Goal: Task Accomplishment & Management: Complete application form

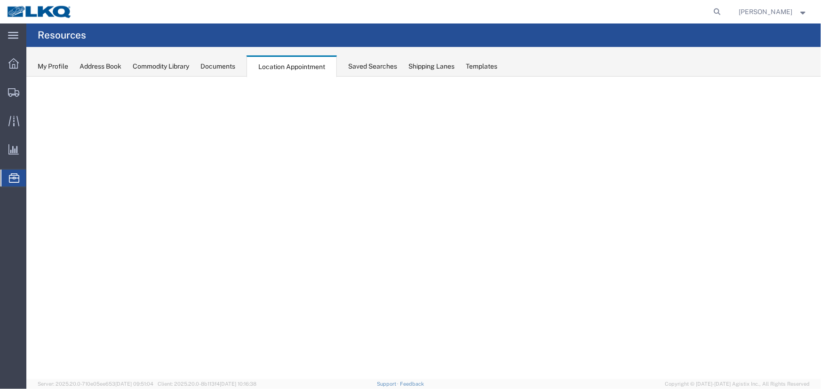
select select "27634"
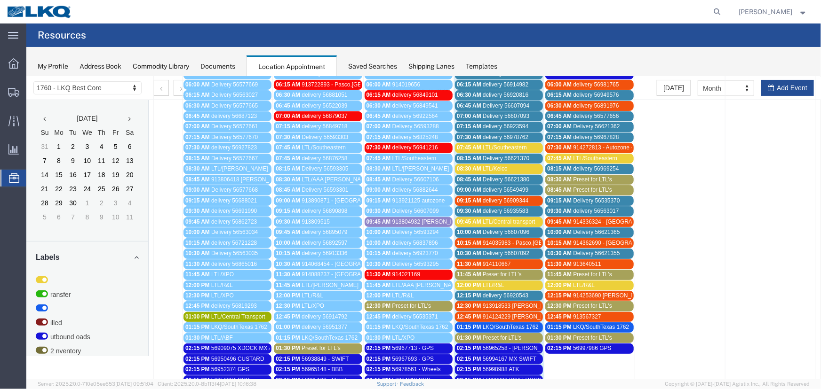
scroll to position [85, 0]
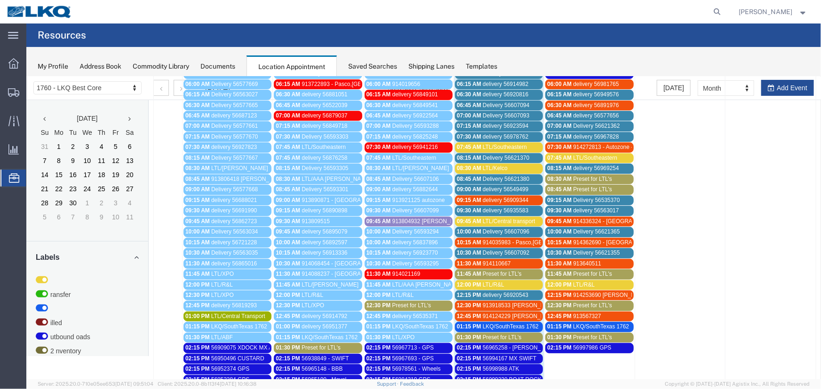
click at [519, 304] on span "913918533 Tolleson, AZ Rudolph Freight" at bounding box center [548, 305] width 133 height 7
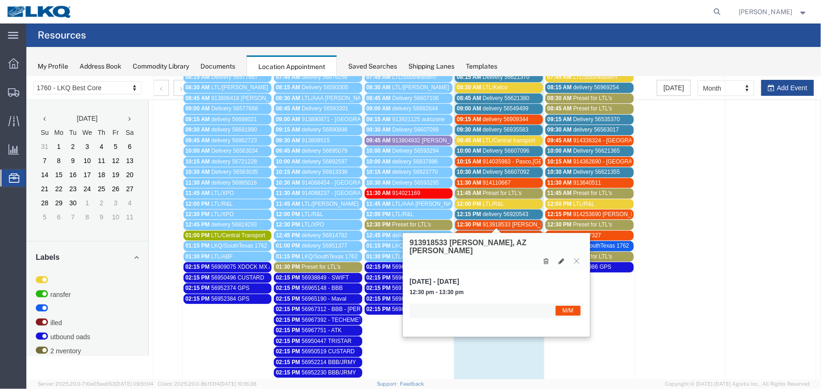
scroll to position [171, 0]
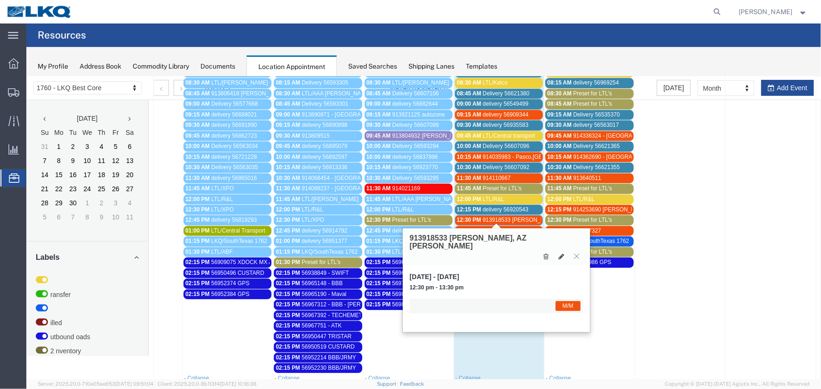
click at [512, 216] on span "913918533 Tolleson, AZ Rudolph Freight" at bounding box center [548, 219] width 133 height 7
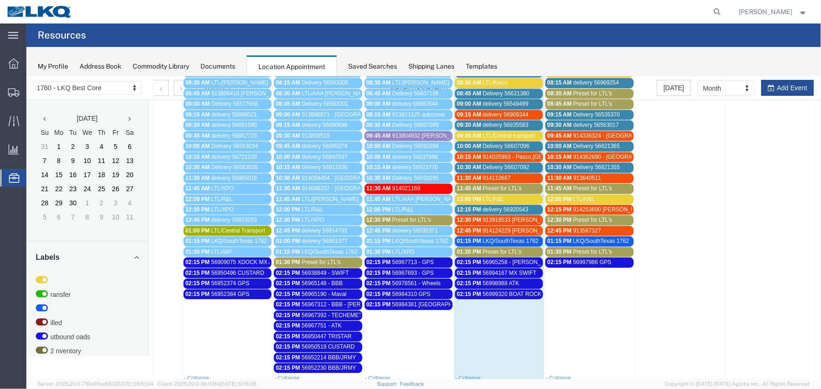
click at [510, 229] on span "914124229 Tolleson, AZ Rudolph Freight" at bounding box center [548, 230] width 133 height 7
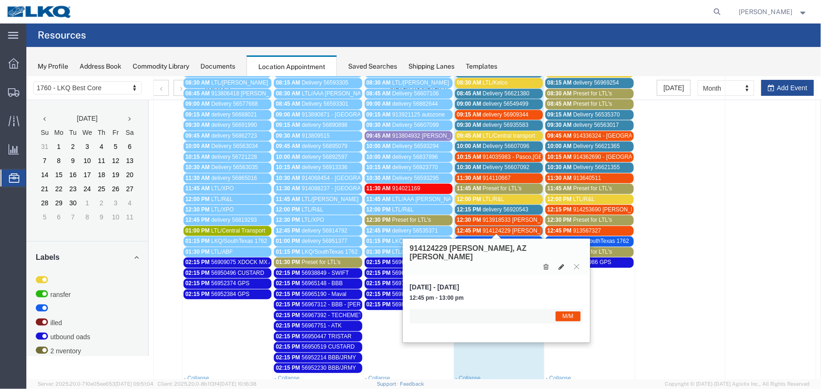
click at [494, 217] on span "913918533 Tolleson, AZ Rudolph Freight" at bounding box center [548, 219] width 133 height 7
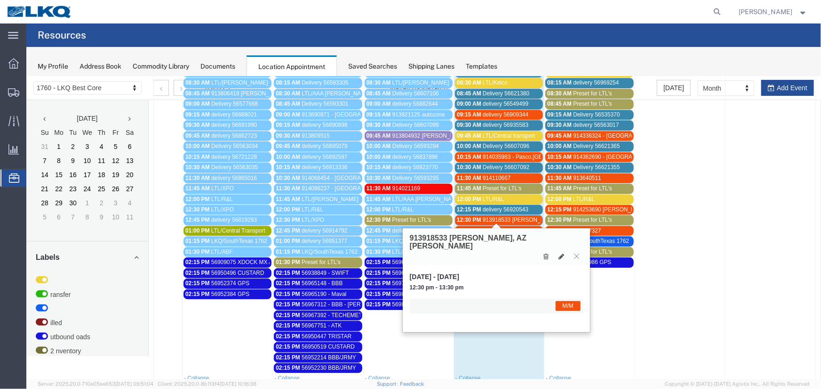
click at [494, 217] on span "913918533 Tolleson, AZ Rudolph Freight" at bounding box center [548, 219] width 133 height 7
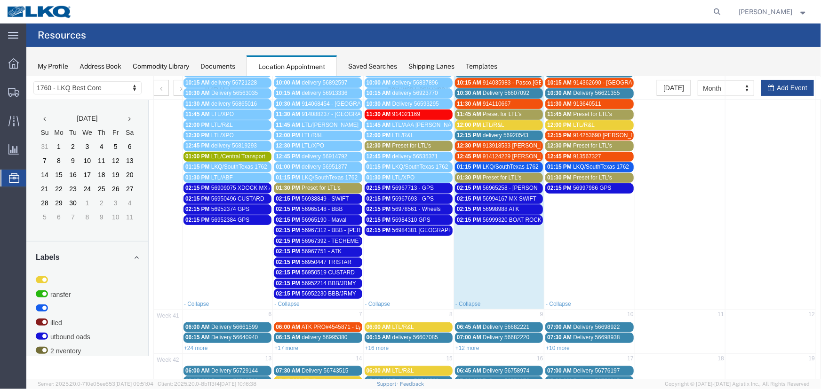
scroll to position [256, 0]
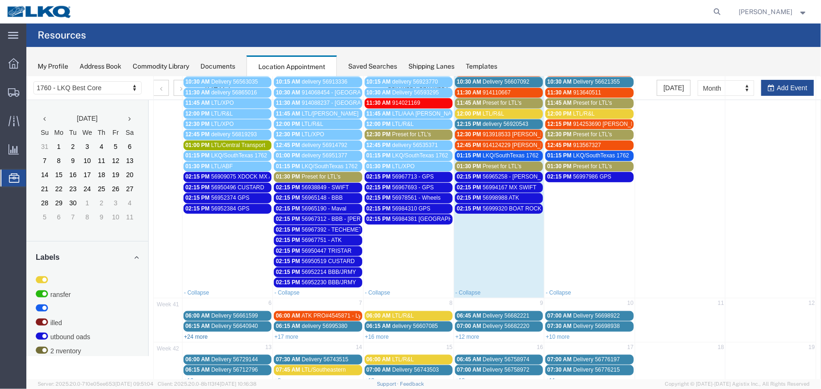
click at [205, 333] on link "+24 more" at bounding box center [195, 336] width 24 height 7
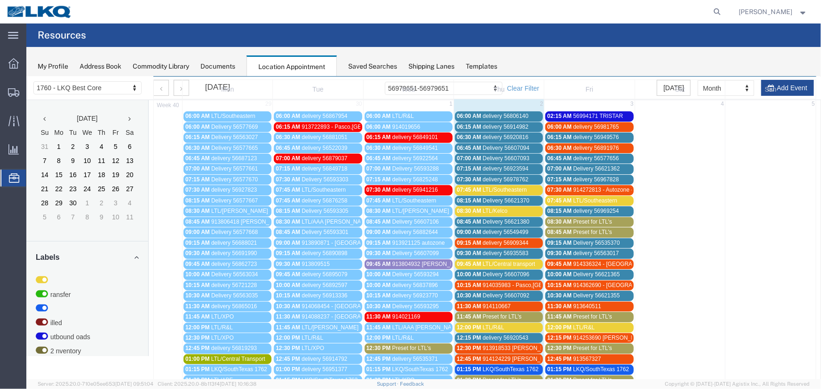
scroll to position [85, 0]
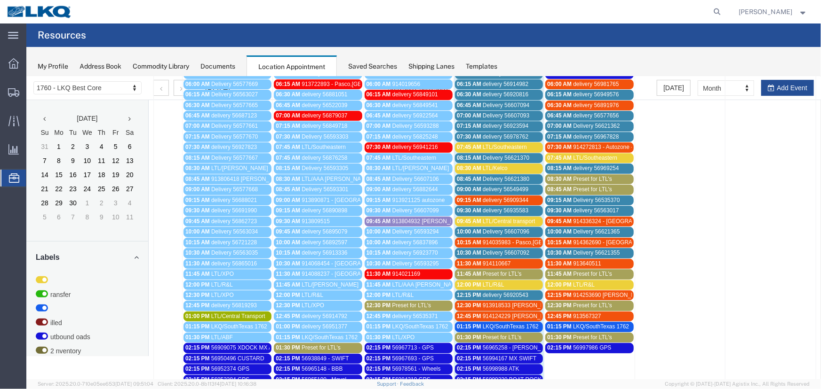
click at [605, 293] on span "914253690 Lavonia, GA Rudolph Freight" at bounding box center [664, 295] width 184 height 7
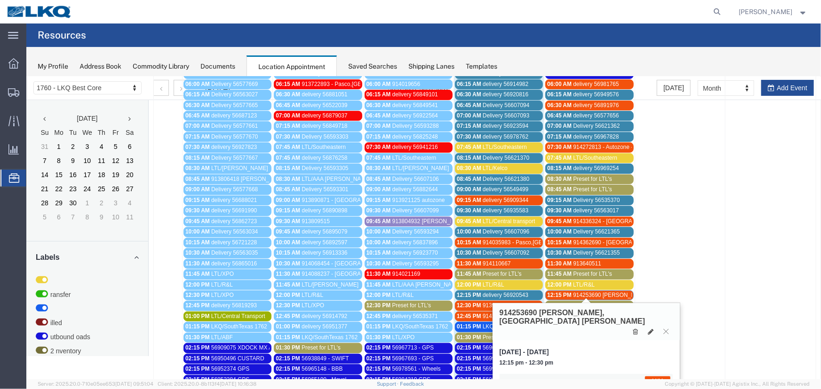
click at [598, 295] on span "914253690 Lavonia, GA Rudolph Freight" at bounding box center [664, 295] width 184 height 7
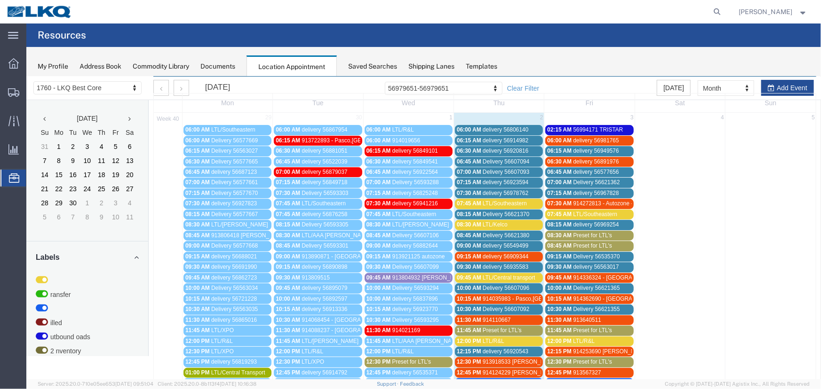
scroll to position [42, 0]
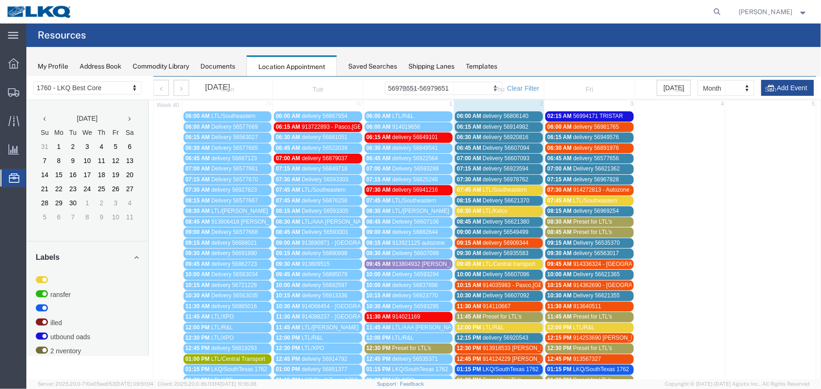
click at [616, 282] on span "914362690 - Lexington, TN - Rudolph Trucking" at bounding box center [685, 285] width 226 height 7
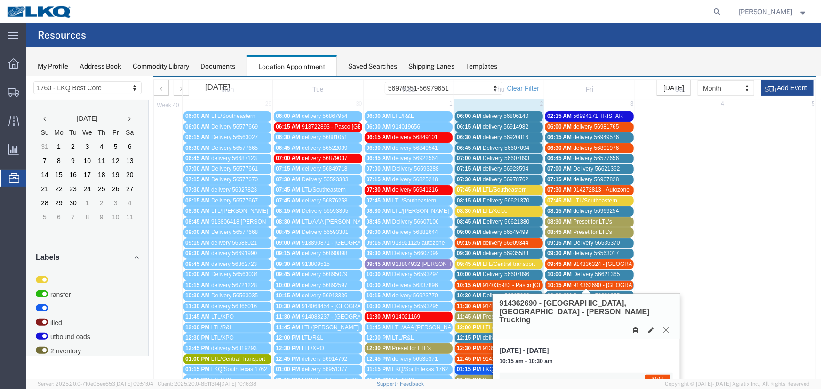
click at [604, 282] on span "914362690 - Lexington, TN - Rudolph Trucking" at bounding box center [685, 285] width 226 height 7
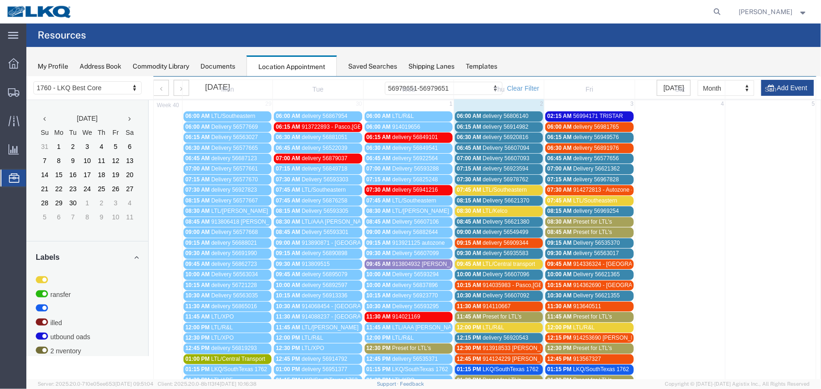
click at [504, 347] on span "913918533 Tolleson, AZ Rudolph Freight" at bounding box center [548, 348] width 133 height 7
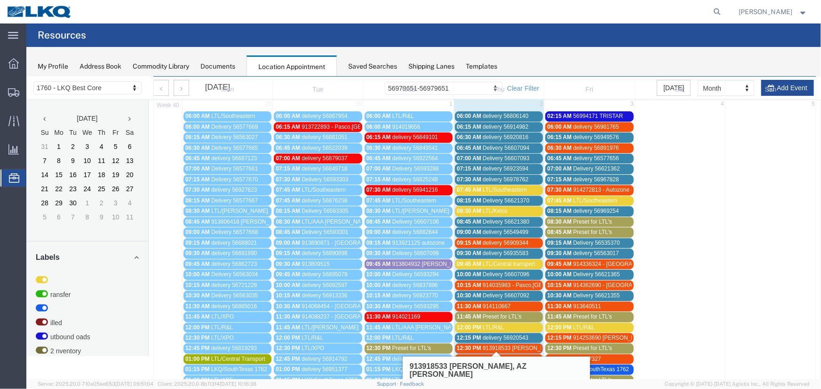
click at [559, 381] on icon at bounding box center [561, 384] width 6 height 7
select select "1"
select select "24"
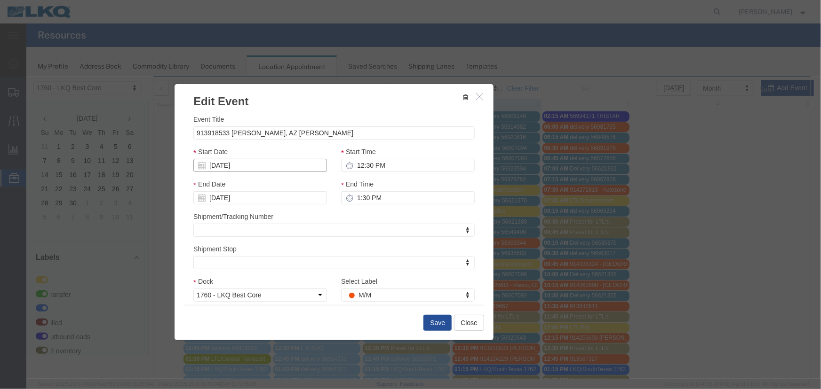
click at [261, 167] on input "10/02/2025" at bounding box center [260, 164] width 134 height 13
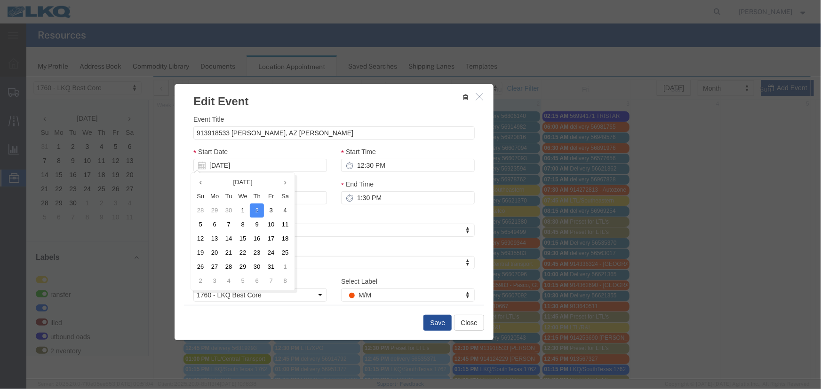
click at [216, 194] on th "Mo" at bounding box center [214, 196] width 14 height 14
click at [270, 206] on td "3" at bounding box center [270, 210] width 14 height 14
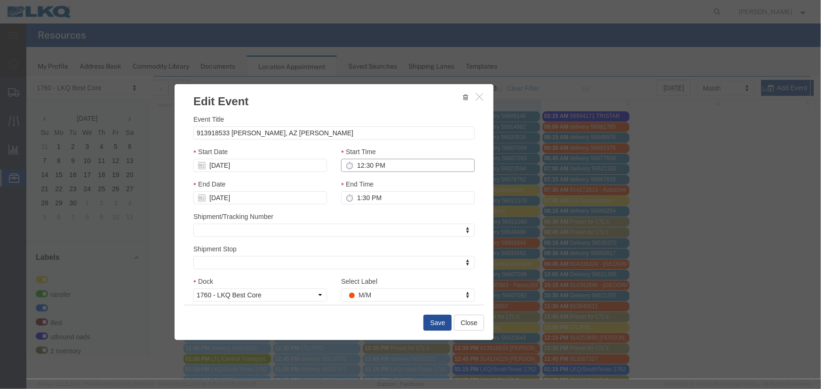
click at [384, 166] on input "12:30 PM" at bounding box center [407, 164] width 134 height 13
type input "10:15 AM"
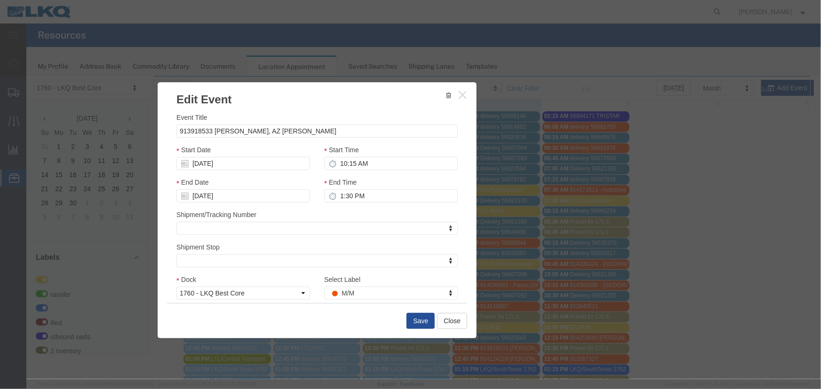
drag, startPoint x: 339, startPoint y: 102, endPoint x: 322, endPoint y: 100, distance: 17.5
click at [322, 100] on h3 "Edit Event" at bounding box center [316, 94] width 319 height 25
click at [417, 321] on button "Save" at bounding box center [420, 321] width 28 height 16
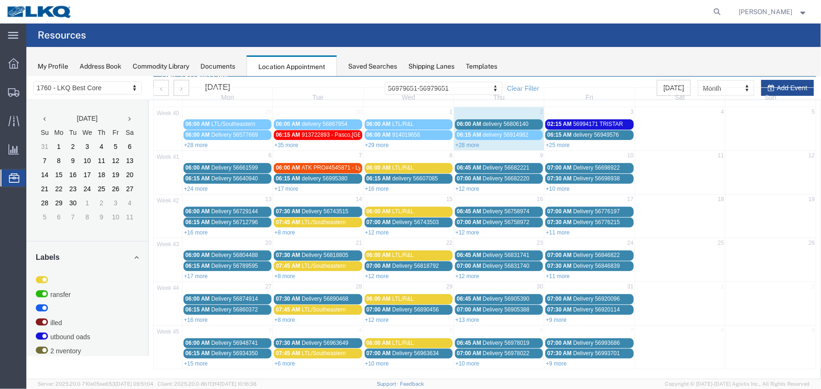
scroll to position [32, 0]
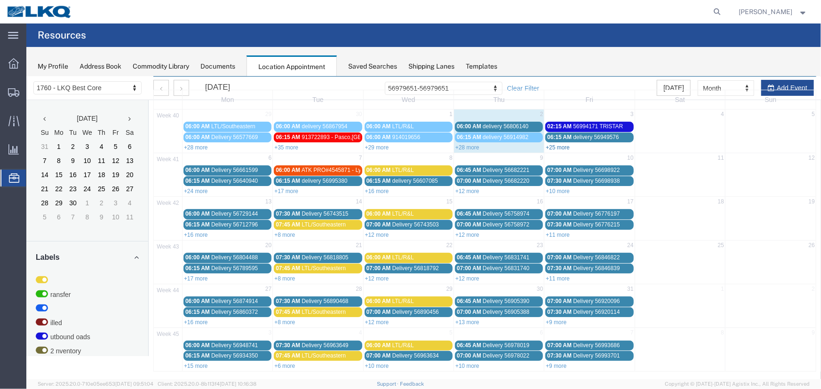
click at [553, 145] on link "+25 more" at bounding box center [557, 147] width 24 height 7
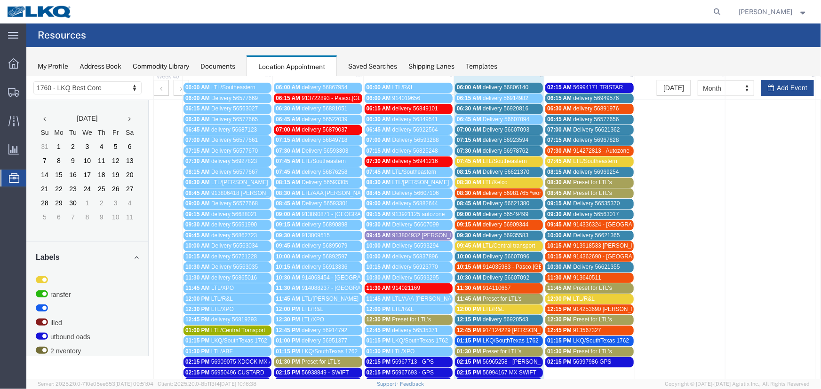
scroll to position [85, 0]
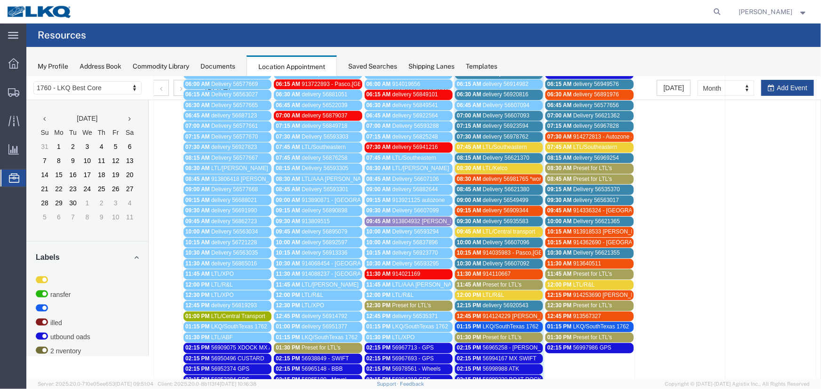
click at [606, 239] on span "914362690 - Lexington, TN - Rudolph Trucking" at bounding box center [685, 242] width 226 height 7
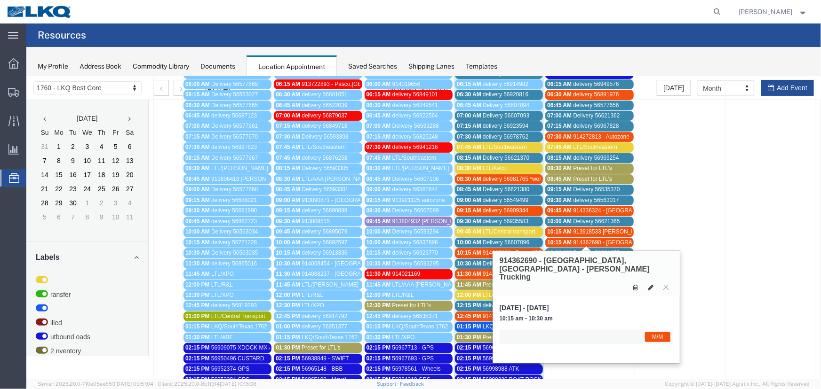
click at [648, 284] on icon at bounding box center [651, 287] width 6 height 7
select select "1"
select select "24"
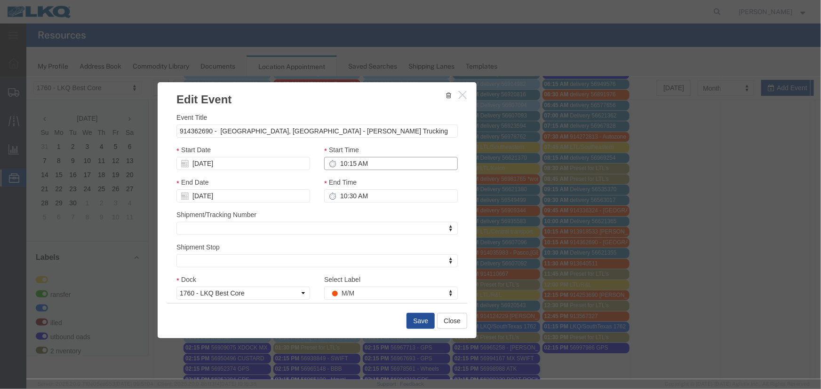
click at [376, 164] on input "10:15 AM" at bounding box center [391, 163] width 134 height 13
type input "12:30 PM"
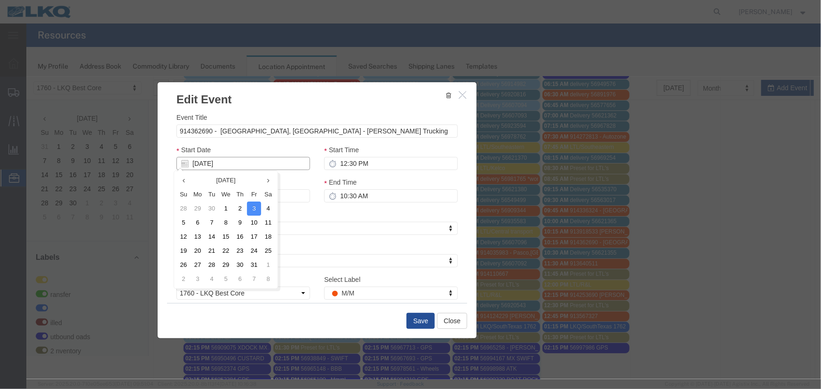
click at [246, 166] on input "10/03/2025" at bounding box center [243, 163] width 134 height 13
click at [229, 207] on td "1" at bounding box center [225, 208] width 14 height 14
drag, startPoint x: 213, startPoint y: 164, endPoint x: 217, endPoint y: 169, distance: 6.7
click at [213, 164] on input "10/03/2025" at bounding box center [243, 163] width 134 height 13
click at [224, 191] on th "We" at bounding box center [225, 194] width 14 height 14
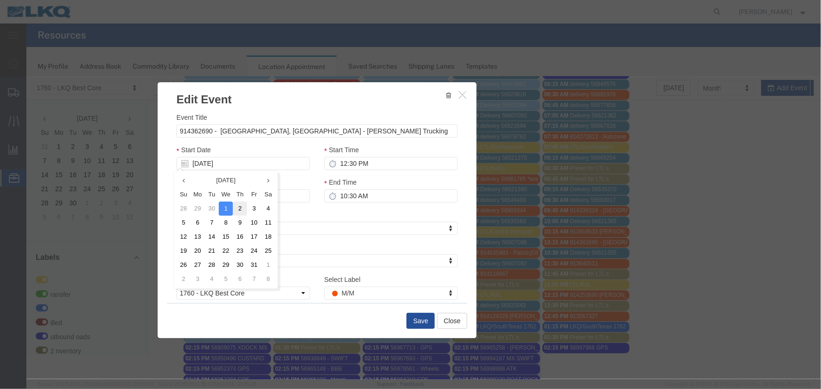
click at [241, 209] on td "2" at bounding box center [239, 208] width 14 height 14
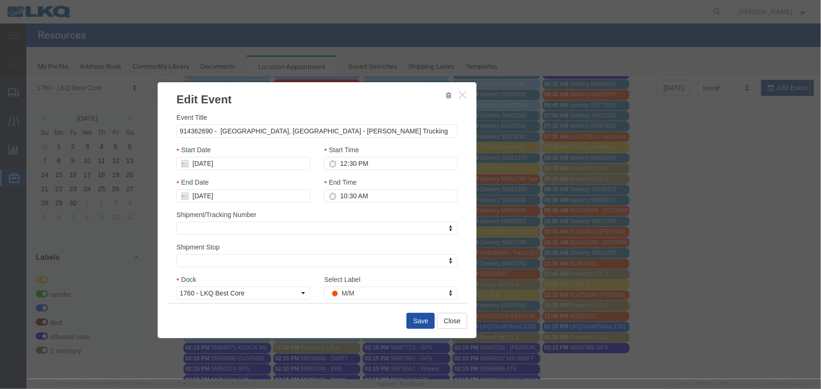
click at [414, 322] on button "Save" at bounding box center [420, 321] width 28 height 16
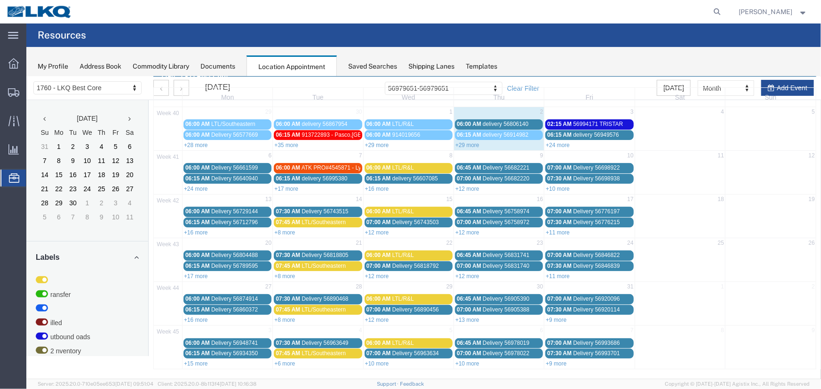
scroll to position [0, 0]
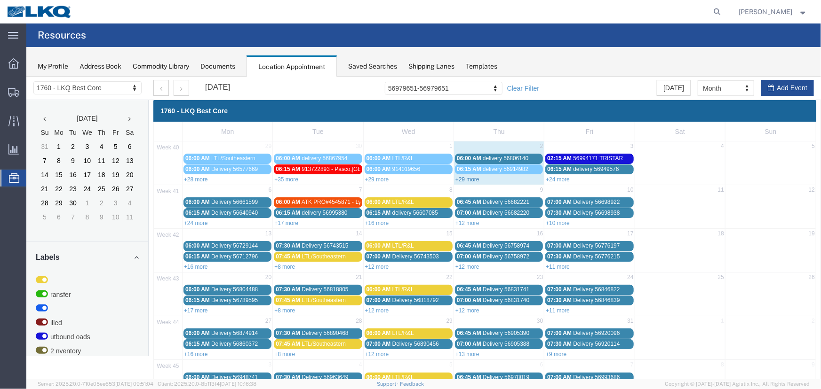
click at [460, 178] on link "+29 more" at bounding box center [467, 179] width 24 height 7
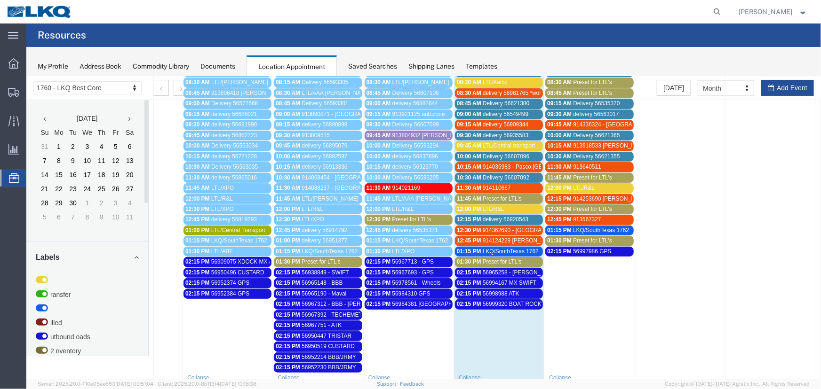
scroll to position [128, 0]
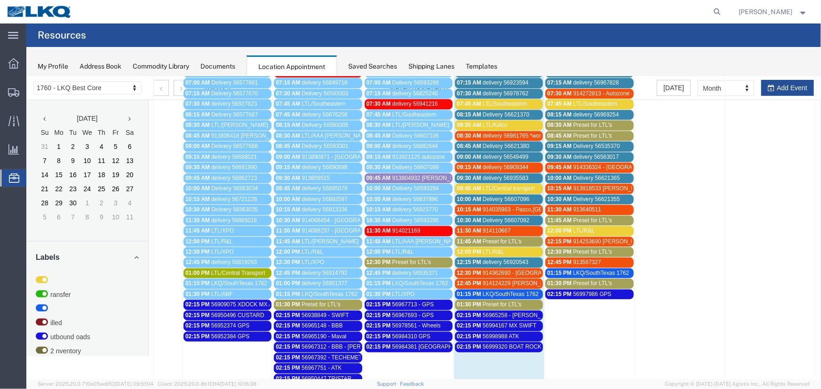
click at [502, 280] on span "914124229 Tolleson, AZ Rudolph Freight" at bounding box center [548, 283] width 133 height 7
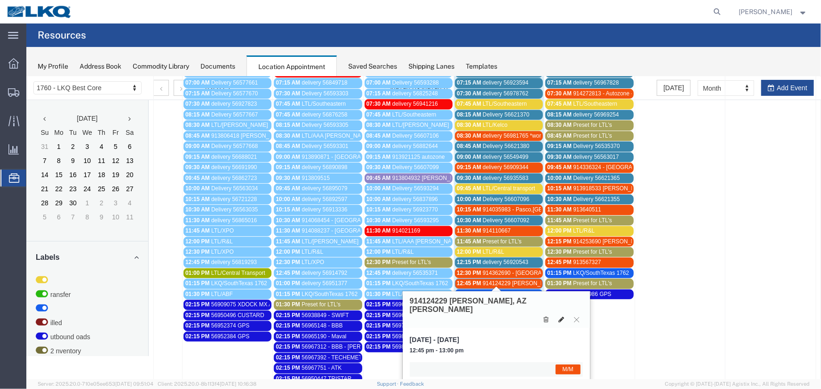
click at [559, 316] on icon at bounding box center [561, 319] width 6 height 7
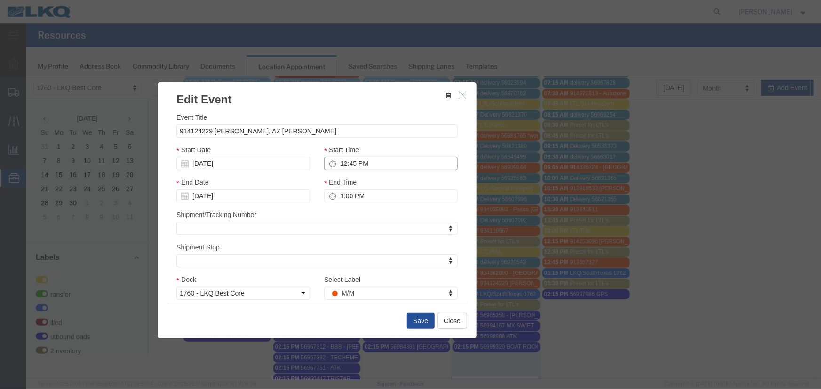
click at [369, 169] on input "12:45 PM" at bounding box center [391, 163] width 134 height 13
type input "9:45 AM"
click at [423, 320] on button "Save" at bounding box center [420, 321] width 28 height 16
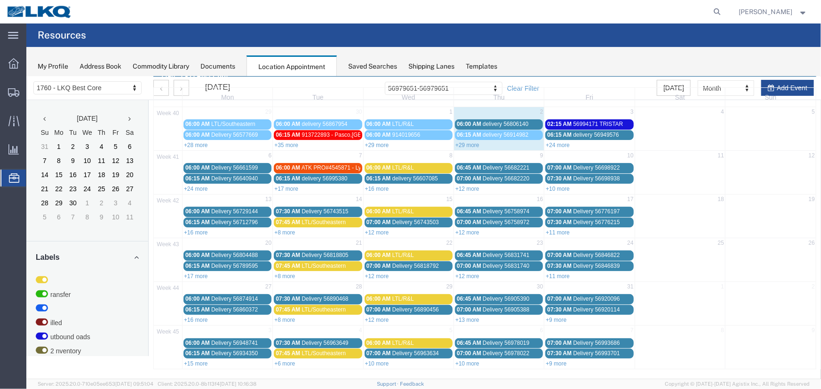
scroll to position [0, 0]
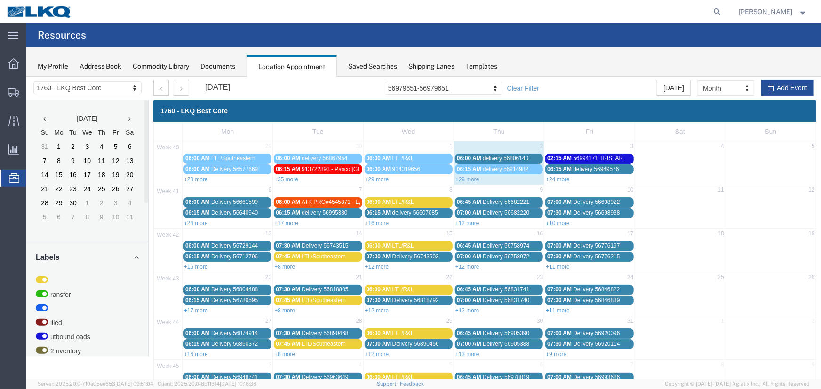
click at [464, 180] on link "+29 more" at bounding box center [467, 179] width 24 height 7
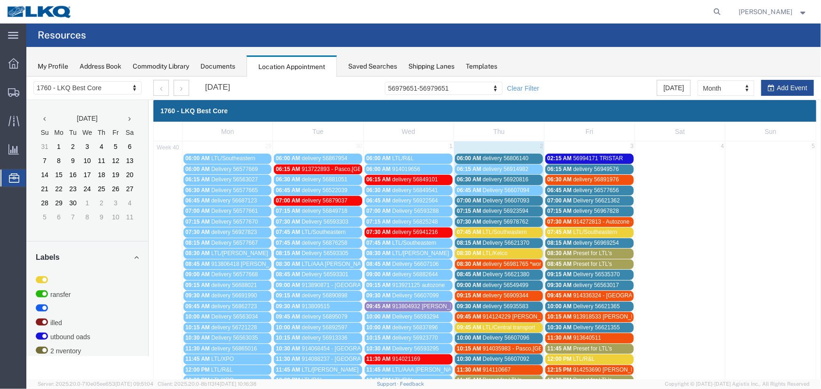
click at [522, 264] on span "delivery 56981765 *work in*" at bounding box center [516, 264] width 69 height 7
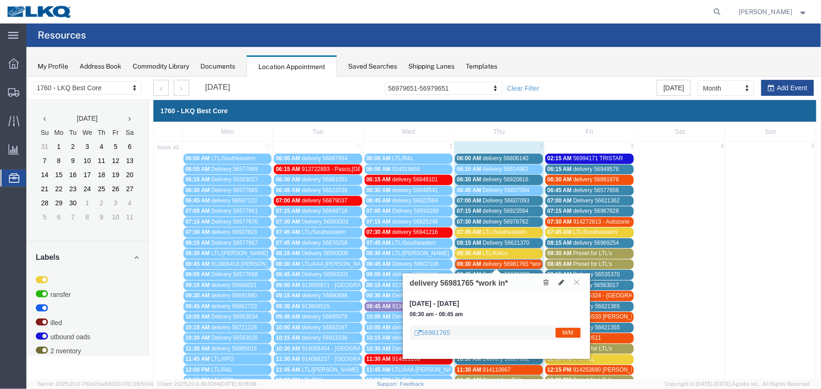
click at [509, 261] on span "delivery 56981765 *work in*" at bounding box center [516, 264] width 69 height 7
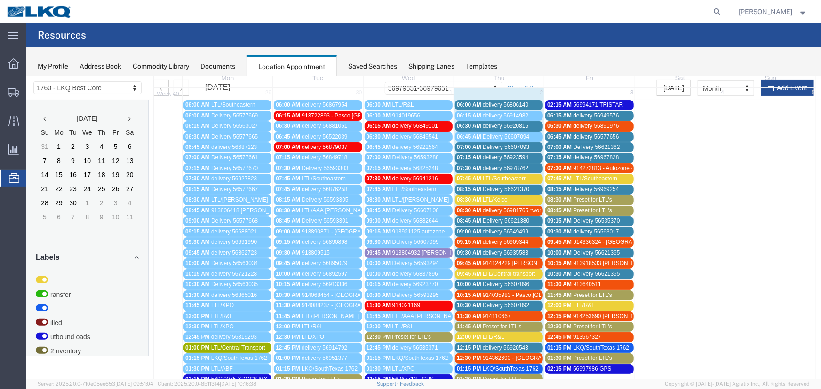
scroll to position [43, 0]
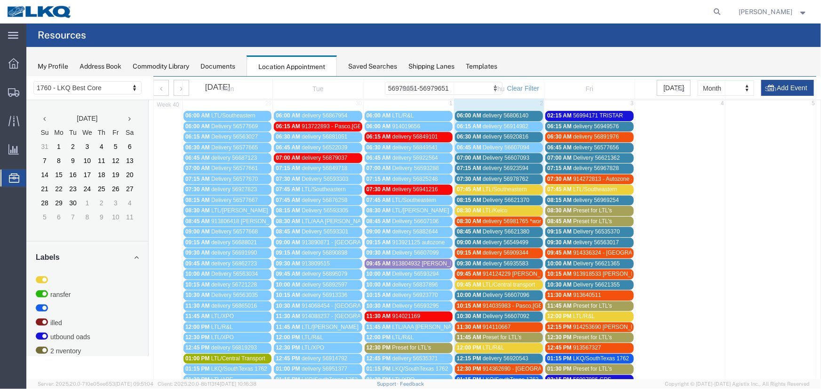
click at [562, 218] on span "08:45 AM" at bounding box center [558, 221] width 24 height 7
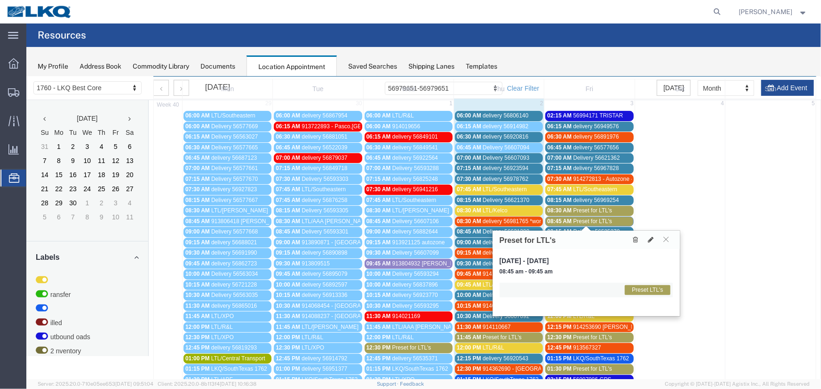
click at [572, 209] on span "Preset for LTL's" at bounding box center [591, 210] width 39 height 7
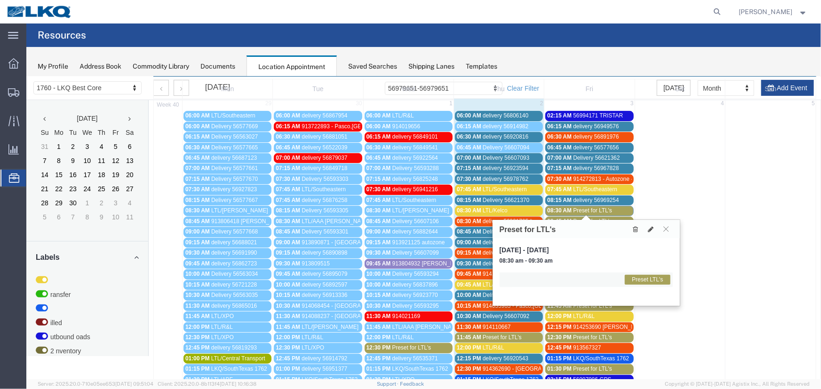
click at [578, 355] on span "LKQ/SouthTexas 1762" at bounding box center [600, 358] width 56 height 7
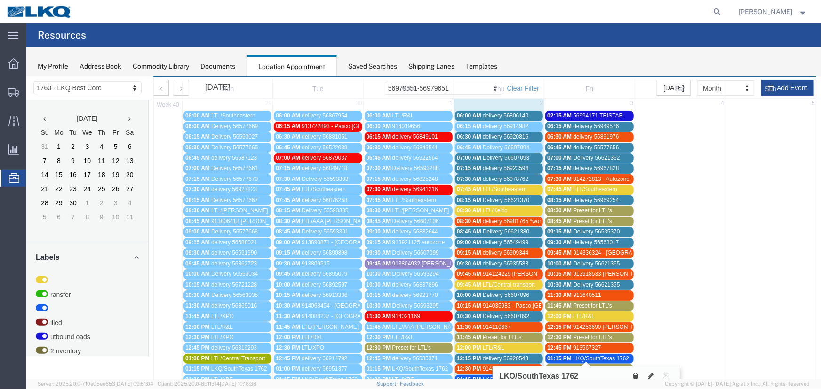
click at [577, 355] on span "LKQ/SouthTexas 1762" at bounding box center [600, 358] width 56 height 7
click at [563, 365] on span "01:30 PM" at bounding box center [558, 368] width 24 height 7
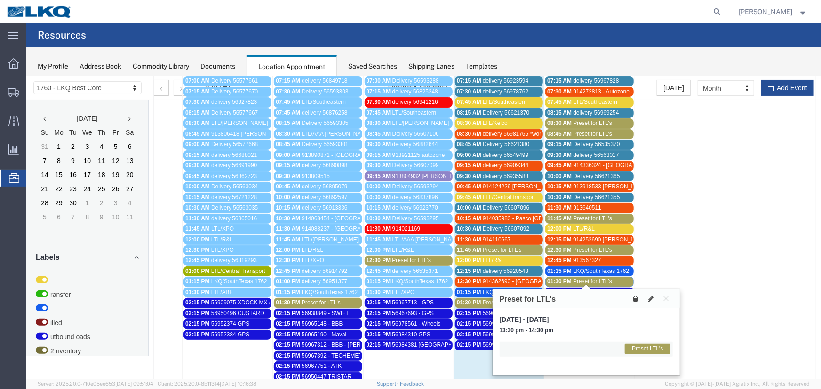
scroll to position [300, 0]
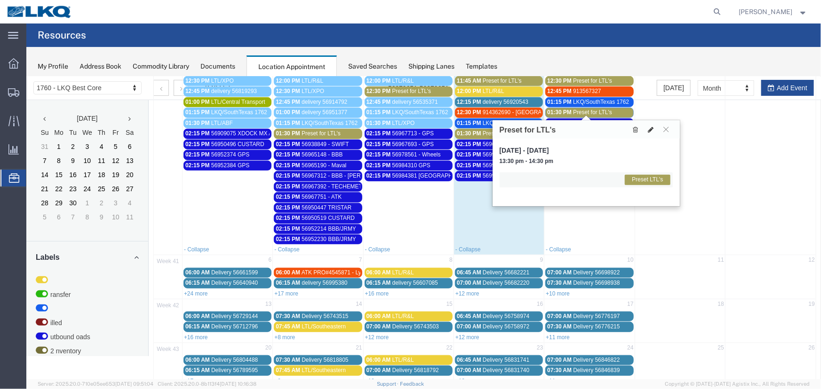
click at [649, 129] on icon at bounding box center [651, 129] width 6 height 7
select select "1"
select select "420"
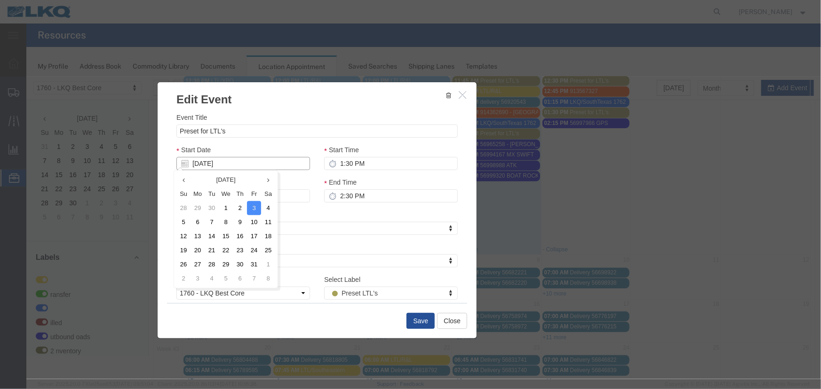
click at [232, 165] on input "10/03/2025" at bounding box center [243, 163] width 134 height 13
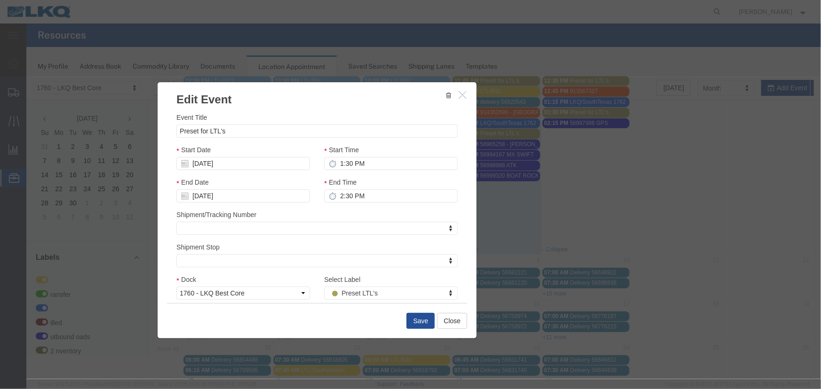
click at [365, 183] on div "End Time 2:30 PM" at bounding box center [391, 189] width 134 height 25
type input "f"
select select "180"
drag, startPoint x: 245, startPoint y: 133, endPoint x: 35, endPoint y: 125, distance: 209.9
click at [35, 125] on div "Edit Event Event Title Preset for LTL's Start Date 10/03/2025 Start Time 1:30 P…" at bounding box center [423, 227] width 794 height 303
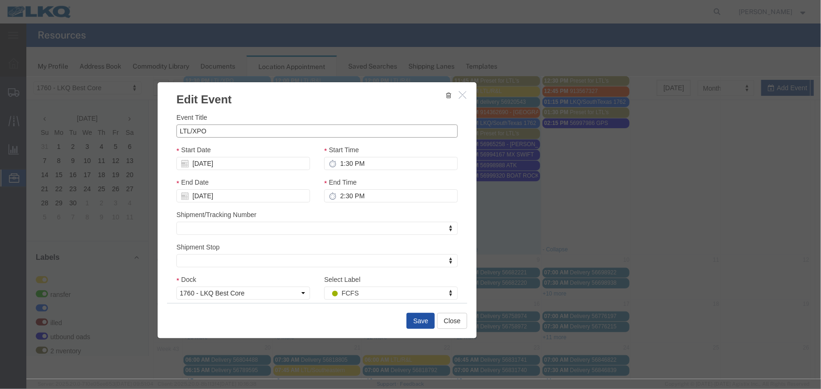
type input "LTL/XPO"
drag, startPoint x: 418, startPoint y: 317, endPoint x: 413, endPoint y: 316, distance: 4.8
click at [418, 317] on button "Save" at bounding box center [420, 321] width 28 height 16
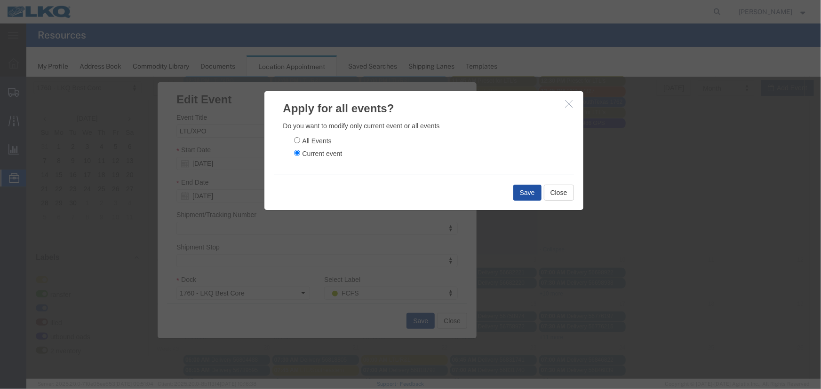
click at [518, 191] on button "Save" at bounding box center [527, 192] width 28 height 16
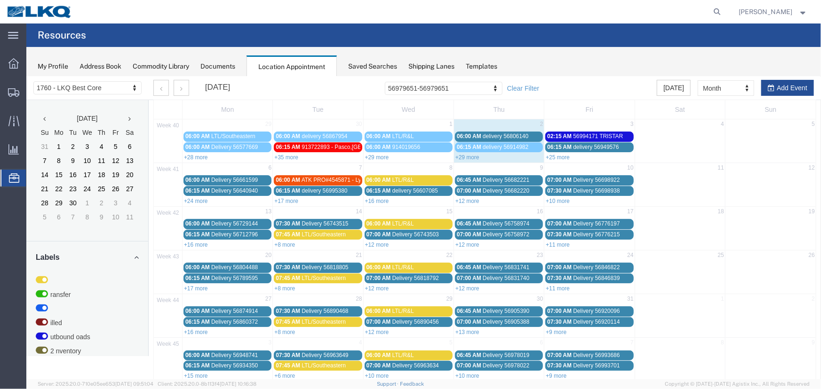
scroll to position [32, 0]
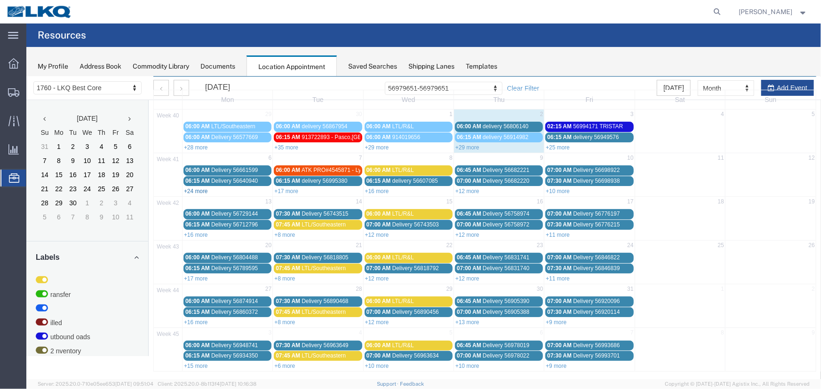
click at [195, 188] on link "+24 more" at bounding box center [195, 191] width 24 height 7
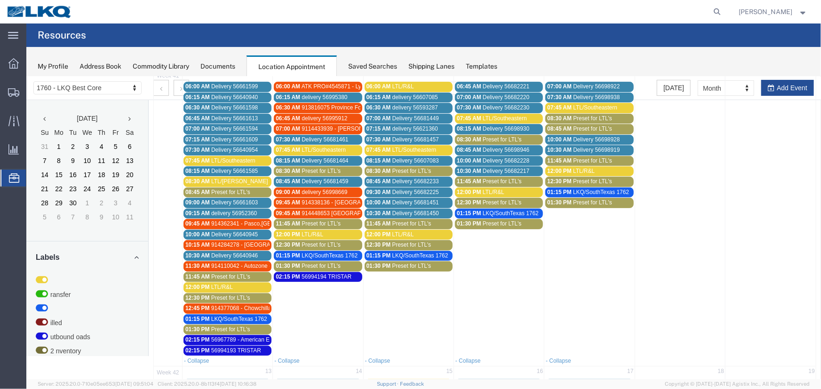
scroll to position [118, 0]
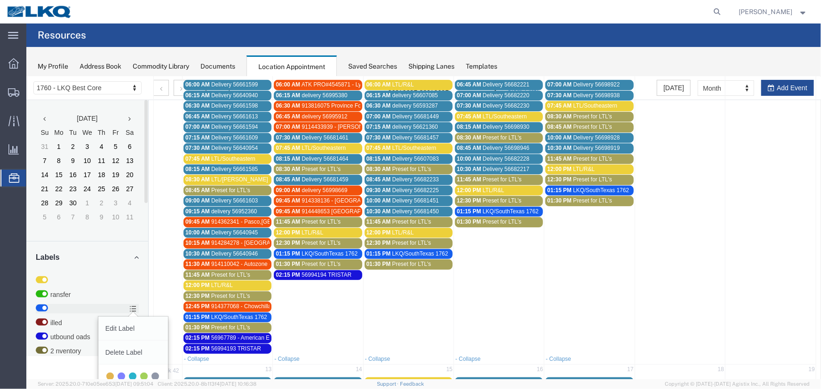
click at [221, 326] on span "Preset for LTL's" at bounding box center [230, 327] width 39 height 7
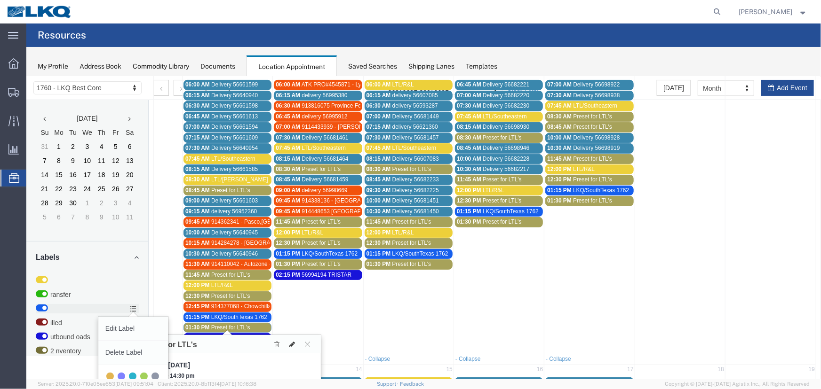
click at [290, 345] on icon at bounding box center [292, 344] width 6 height 7
select select "1"
select select "420"
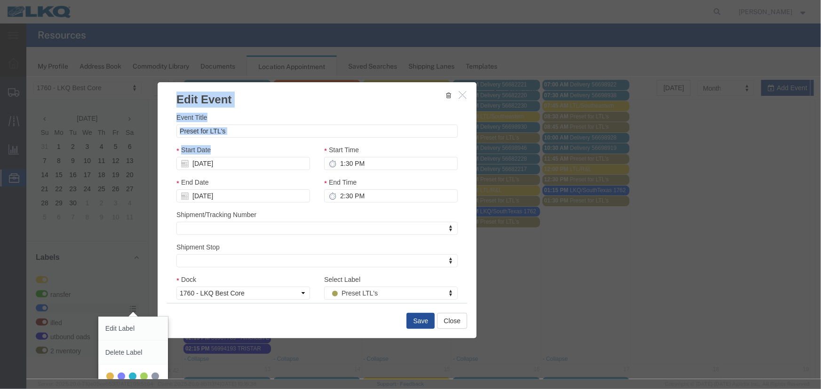
drag, startPoint x: 228, startPoint y: 136, endPoint x: 130, endPoint y: 130, distance: 98.0
click at [133, 131] on div "Edit Event Event Title Preset for LTL's Start Date 10/06/2025 Start Time 1:30 P…" at bounding box center [423, 227] width 794 height 303
click at [253, 136] on input "Preset for LTL's" at bounding box center [316, 130] width 281 height 13
drag, startPoint x: 249, startPoint y: 127, endPoint x: 151, endPoint y: 129, distance: 97.8
click at [153, 129] on div "Edit Event Event Title Preset for LTL's Start Date 10/06/2025 Start Time 1:30 P…" at bounding box center [423, 227] width 794 height 303
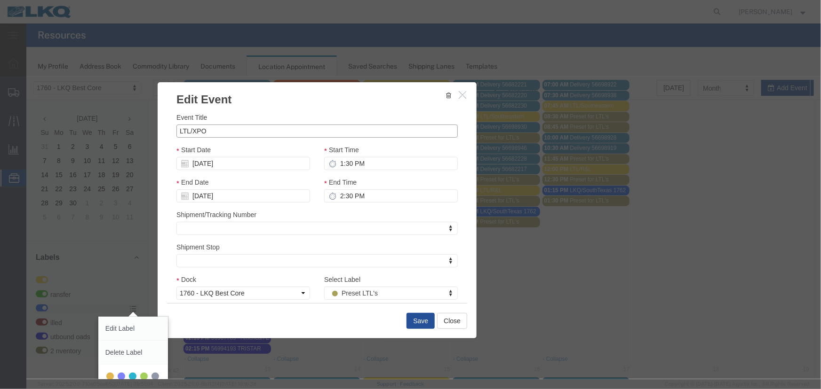
type input "LTL/XPO"
type input "f"
select select "180"
click at [422, 316] on button "Save" at bounding box center [420, 321] width 28 height 16
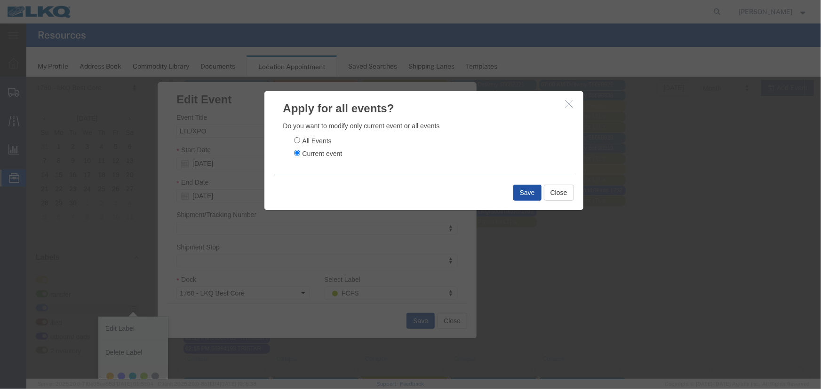
click at [520, 191] on button "Save" at bounding box center [527, 192] width 28 height 16
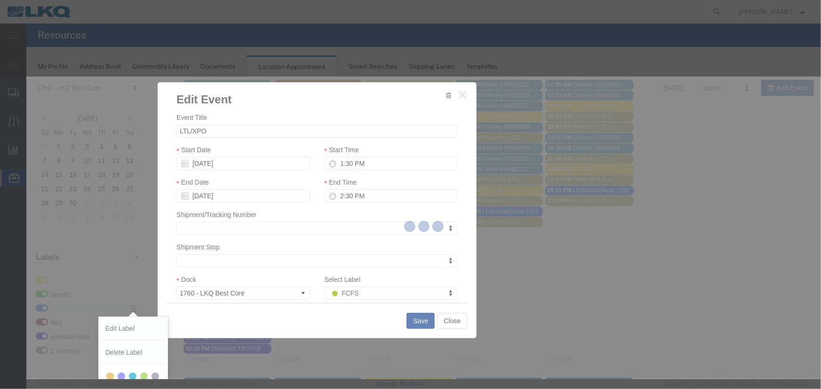
click at [508, 232] on div at bounding box center [423, 228] width 794 height 303
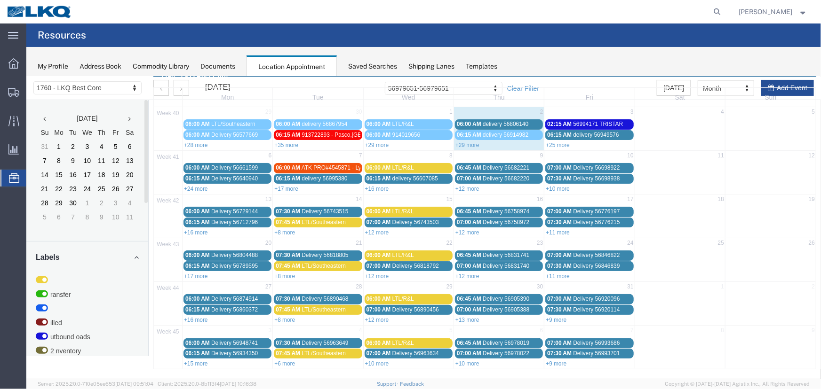
scroll to position [32, 0]
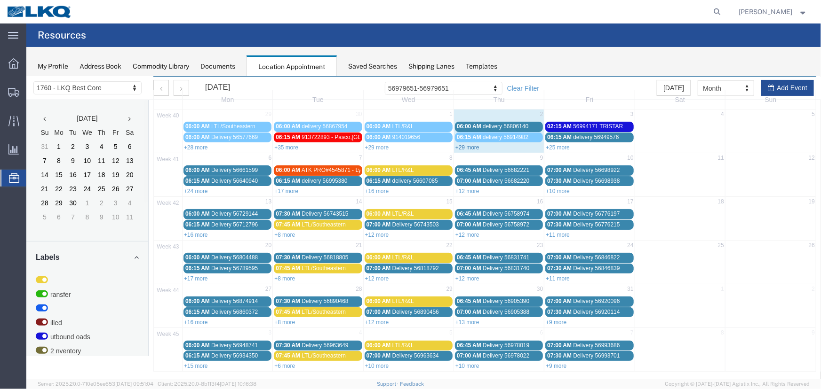
click at [464, 145] on link "+29 more" at bounding box center [467, 147] width 24 height 7
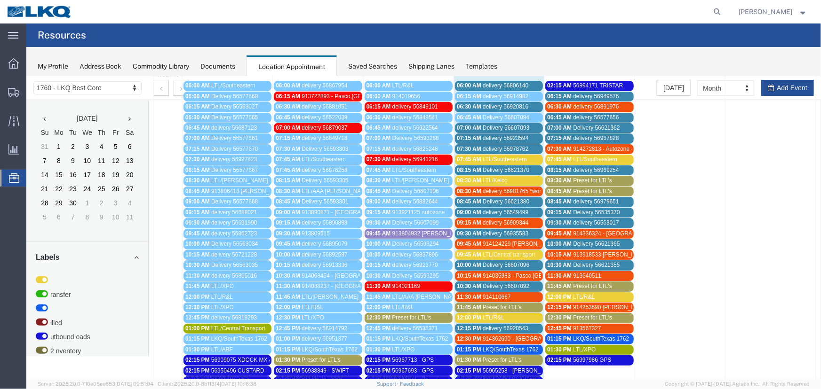
scroll to position [58, 0]
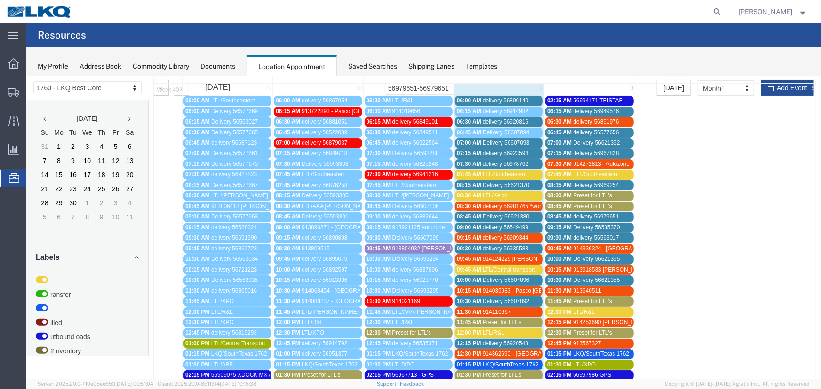
click at [526, 236] on div "09:15 AM delivery 56909344" at bounding box center [498, 237] width 84 height 7
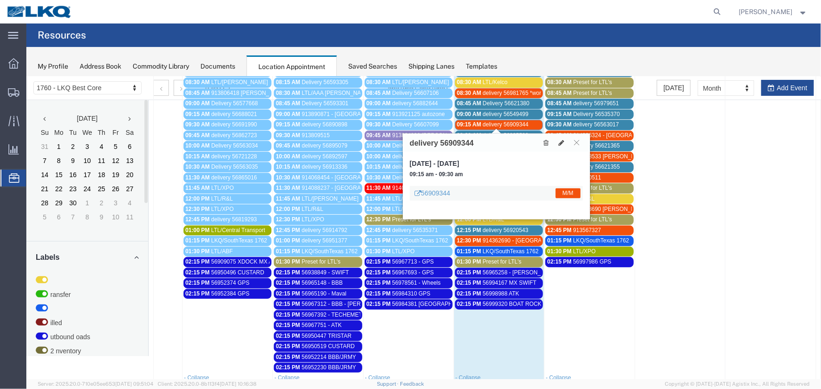
scroll to position [186, 0]
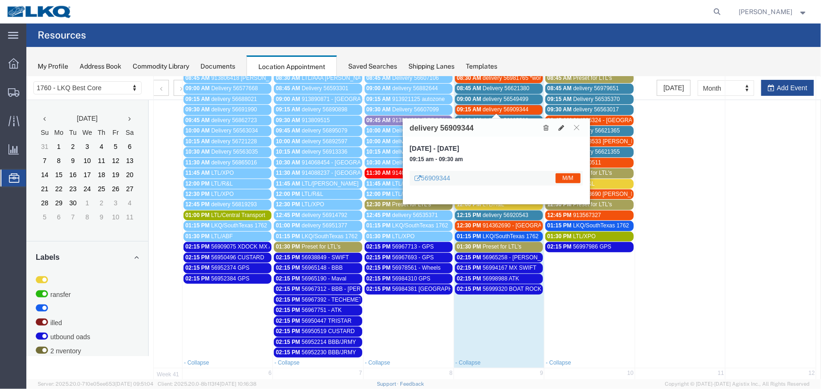
click at [506, 108] on span "delivery 56909344" at bounding box center [505, 109] width 46 height 7
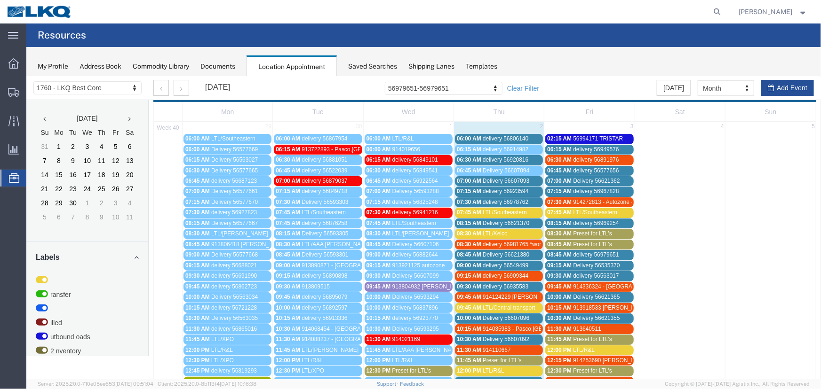
scroll to position [15, 0]
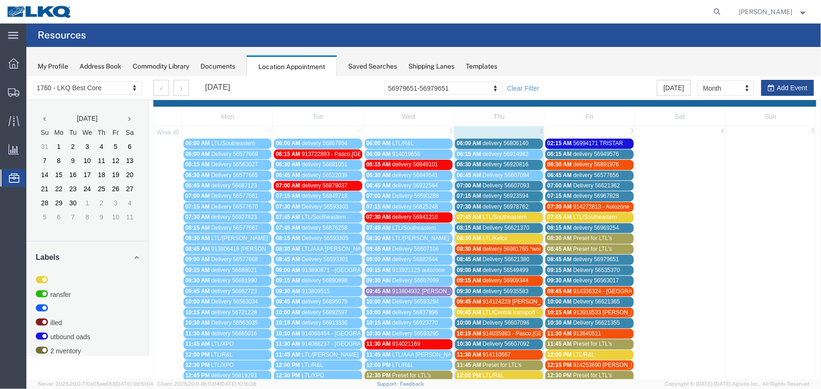
click at [583, 141] on span "56994171 TRISTAR" at bounding box center [597, 143] width 50 height 7
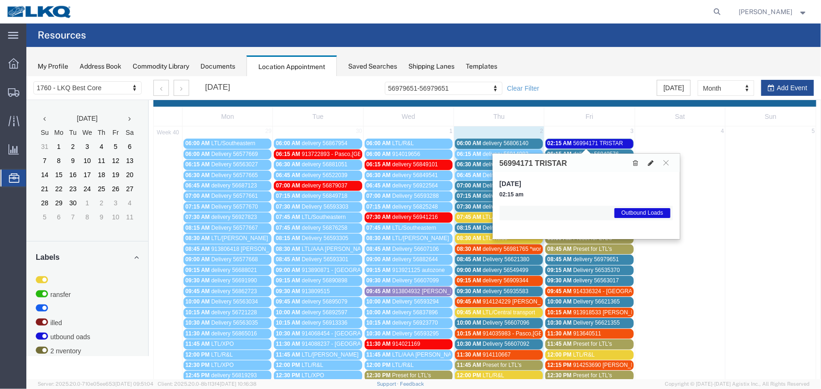
click at [650, 160] on icon at bounding box center [651, 162] width 6 height 7
select select "1"
select select "80"
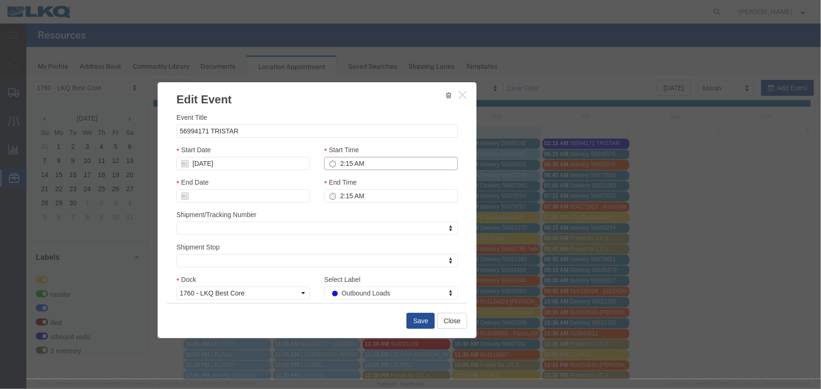
click at [393, 159] on input "2:15 AM" at bounding box center [391, 163] width 134 height 13
click at [387, 164] on input "2:15 AM" at bounding box center [391, 163] width 134 height 13
click at [417, 280] on div "Select Label Outbound Loads Select Label Select Label LTL Transfer LKQ Billed O…" at bounding box center [391, 286] width 134 height 25
click at [379, 162] on input "2:15 AM" at bounding box center [391, 163] width 134 height 13
click at [343, 216] on div "Shipment/Tracking Number Shipment/Tracking Number Shipment/Tracking Number" at bounding box center [316, 221] width 281 height 25
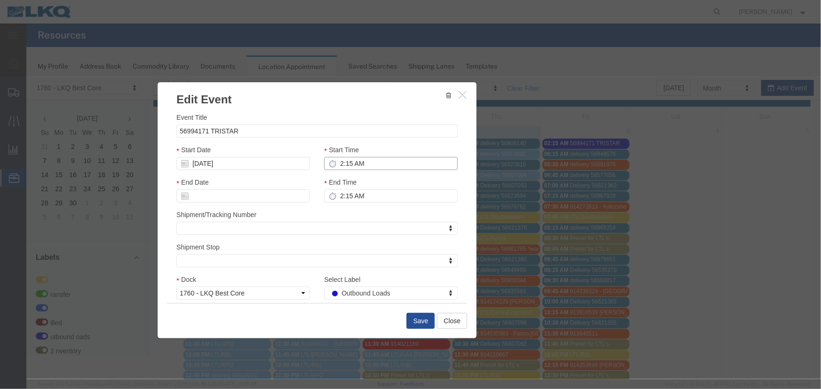
click at [358, 163] on input "2:15 AM" at bounding box center [391, 163] width 134 height 13
type input "2:15 p"
click at [370, 238] on div "Event Title 56994171 TRISTAR Start Date 10/03/2025 Start Time 2:15 p End Date E…" at bounding box center [316, 226] width 281 height 229
click at [411, 324] on button "Save" at bounding box center [420, 321] width 28 height 16
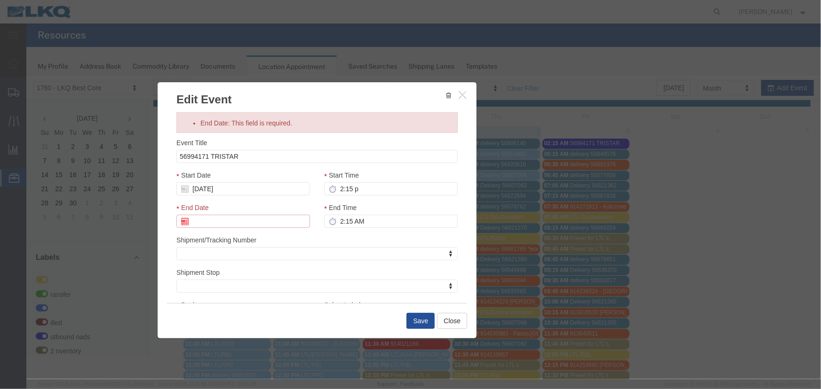
click at [210, 223] on input "End Date: This field is required." at bounding box center [243, 220] width 134 height 13
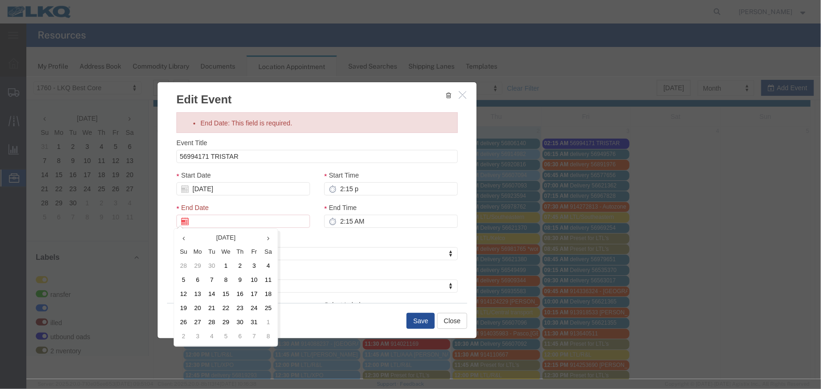
click at [227, 250] on th "We" at bounding box center [225, 252] width 14 height 14
click at [253, 266] on td "3" at bounding box center [253, 266] width 14 height 14
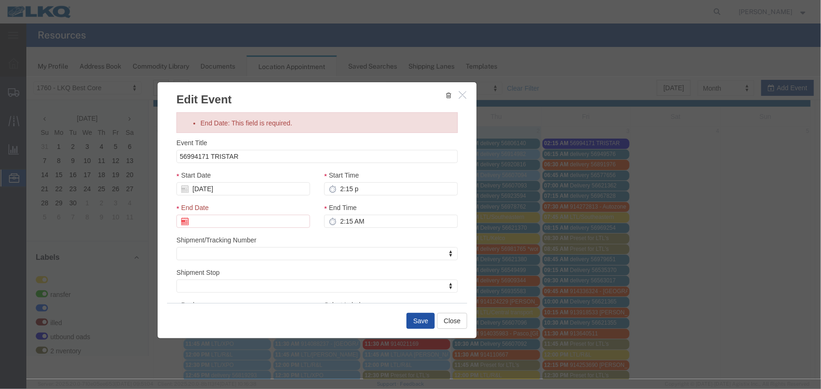
click at [410, 318] on button "Save" at bounding box center [420, 321] width 28 height 16
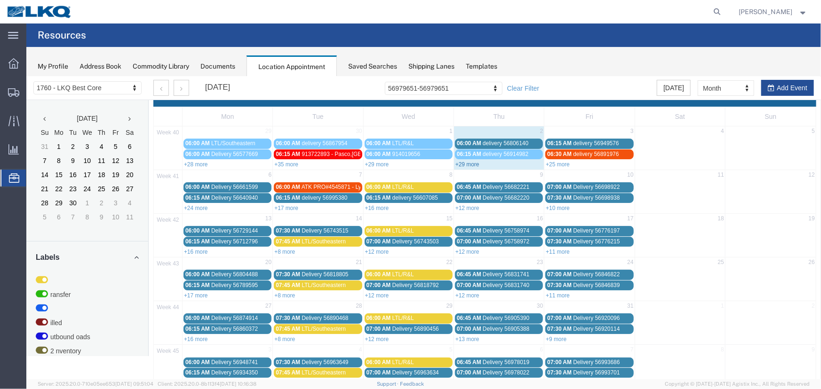
click at [470, 164] on link "+29 more" at bounding box center [467, 164] width 24 height 7
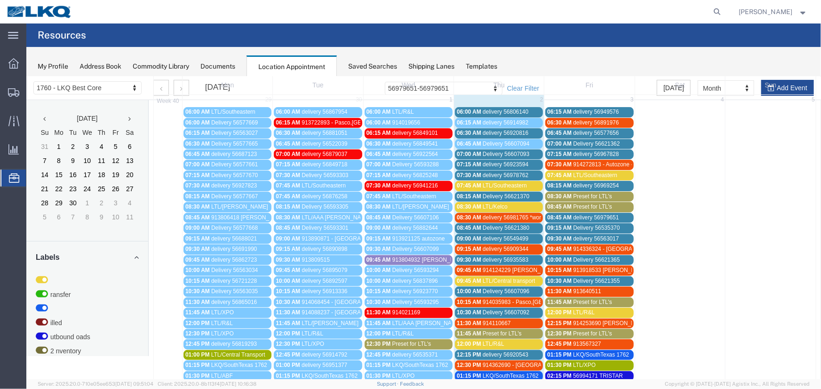
scroll to position [101, 0]
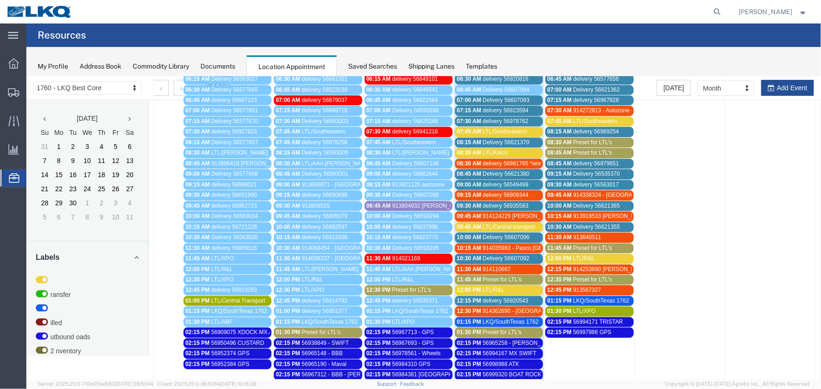
click at [603, 151] on span "Preset for LTL's" at bounding box center [591, 152] width 39 height 7
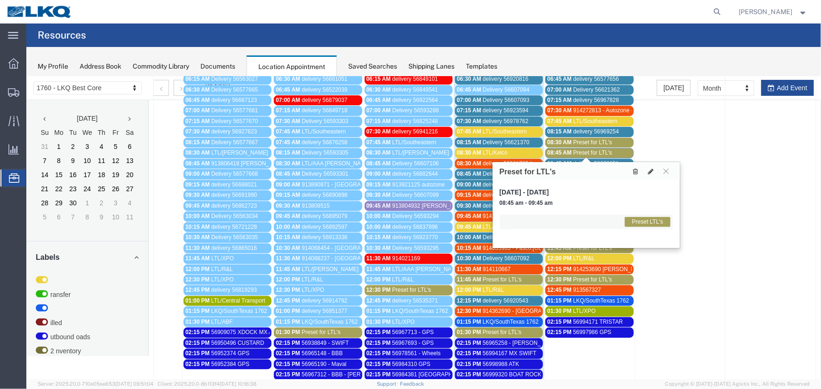
click at [635, 169] on icon at bounding box center [635, 171] width 5 height 7
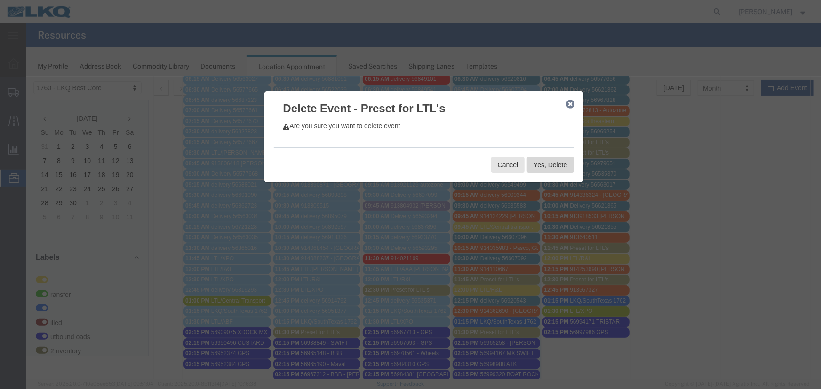
click at [535, 163] on button "Yes, Delete" at bounding box center [549, 165] width 47 height 16
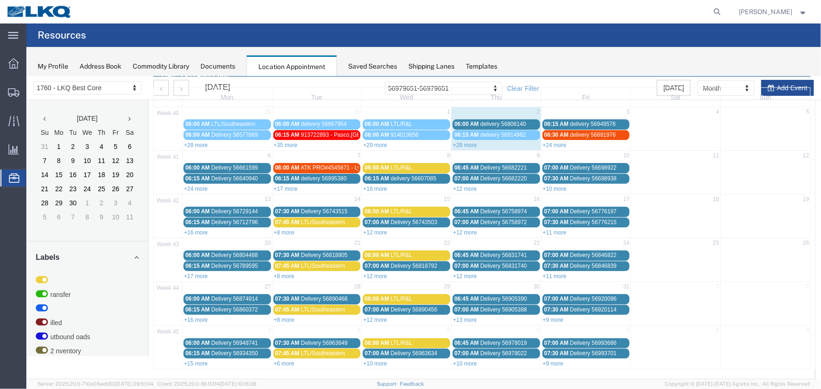
scroll to position [32, 0]
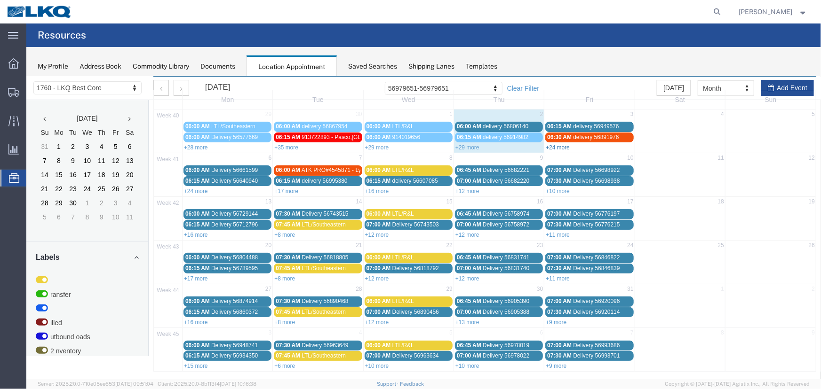
click at [550, 148] on link "+24 more" at bounding box center [557, 147] width 24 height 7
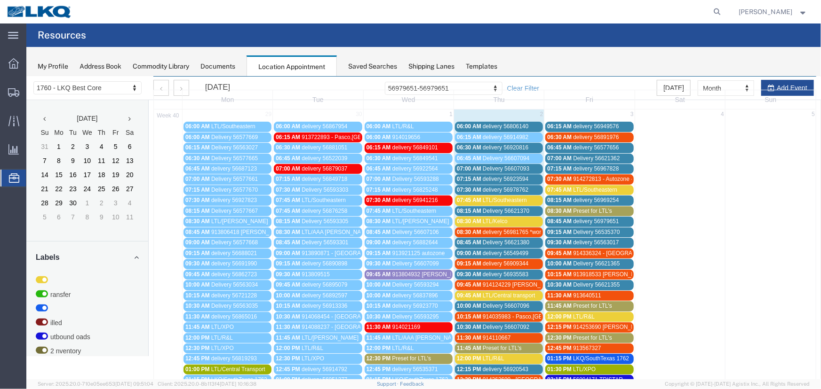
click at [614, 221] on span "delivery 56979651" at bounding box center [595, 221] width 46 height 7
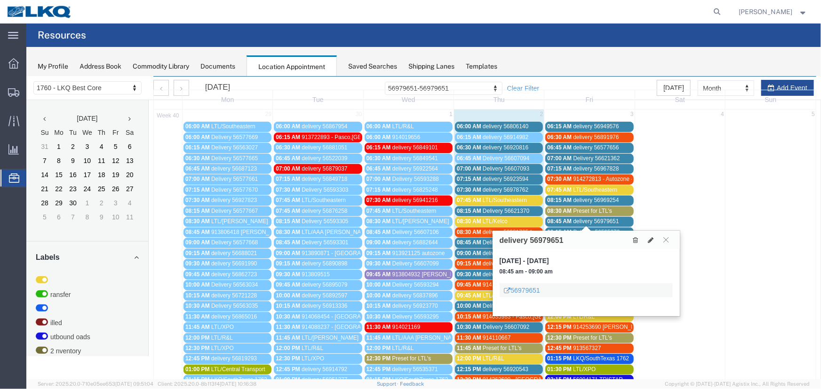
click at [614, 221] on span "delivery 56979651" at bounding box center [595, 221] width 46 height 7
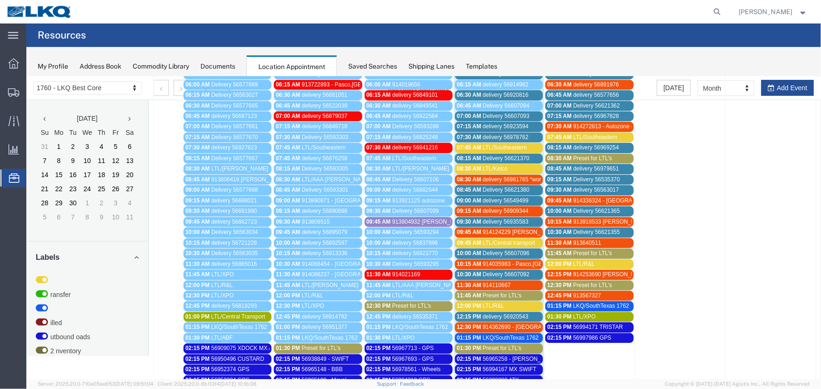
scroll to position [160, 0]
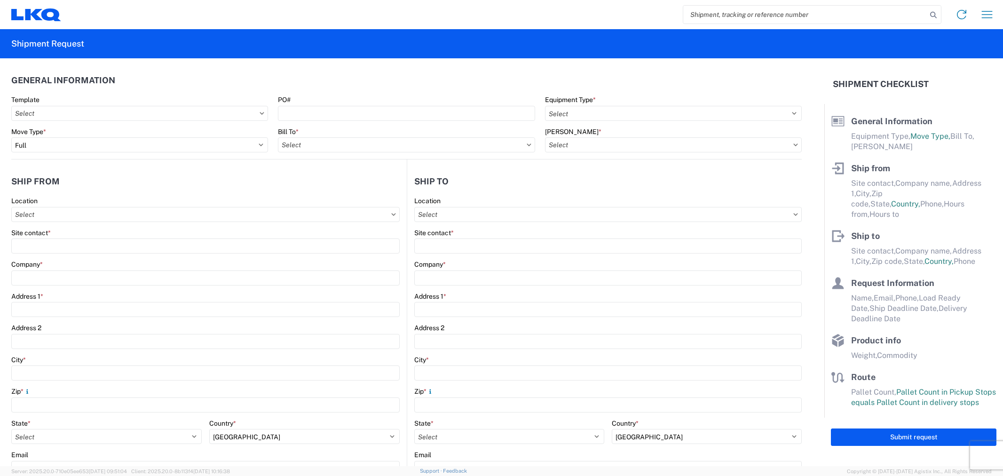
select select "FULL"
select select "US"
select select "LBS"
select select "IN"
